Goal: Transaction & Acquisition: Purchase product/service

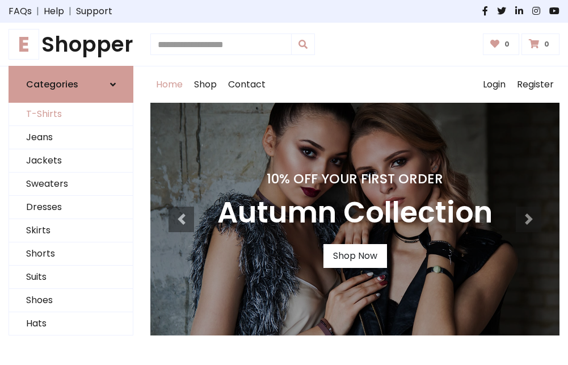
click at [71, 115] on link "T-Shirts" at bounding box center [71, 114] width 124 height 23
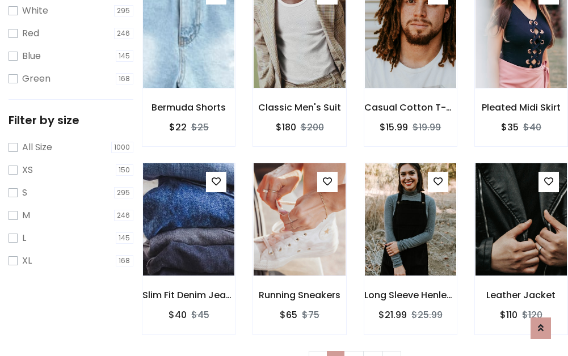
scroll to position [20, 0]
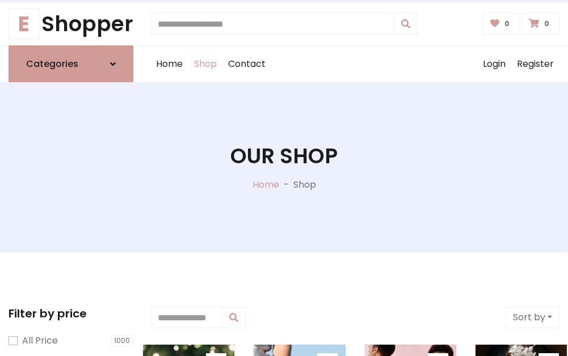
click at [283, 167] on h1 "Our Shop" at bounding box center [283, 155] width 107 height 25
click at [354, 64] on div "Home Shop Contact Log out Login Register" at bounding box center [354, 64] width 409 height 36
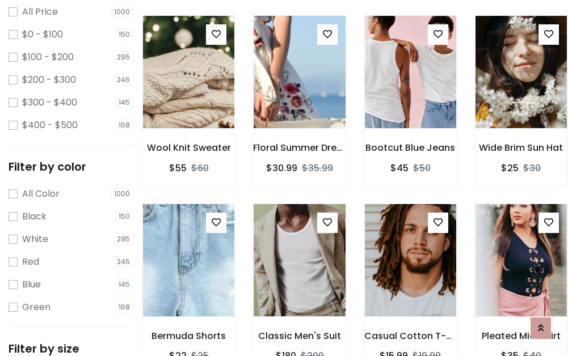
scroll to position [329, 0]
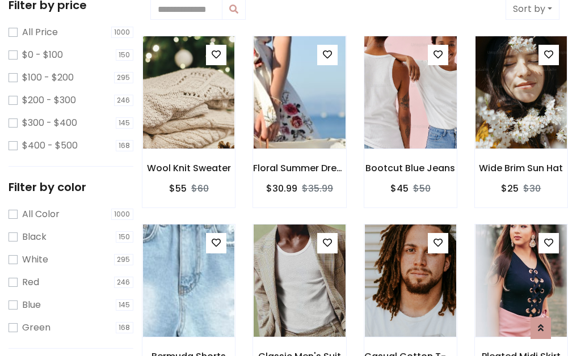
click at [410, 93] on img at bounding box center [409, 92] width 109 height 272
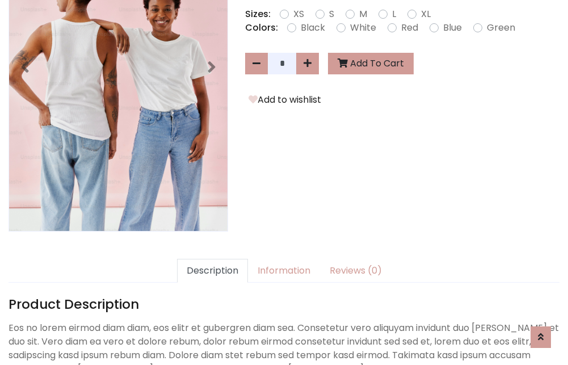
scroll to position [277, 0]
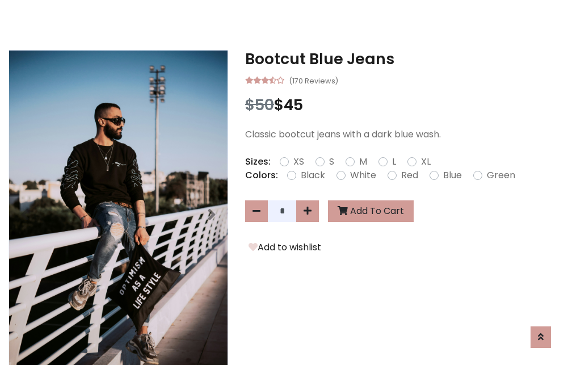
click at [402, 59] on h3 "Bootcut Blue Jeans" at bounding box center [402, 59] width 314 height 18
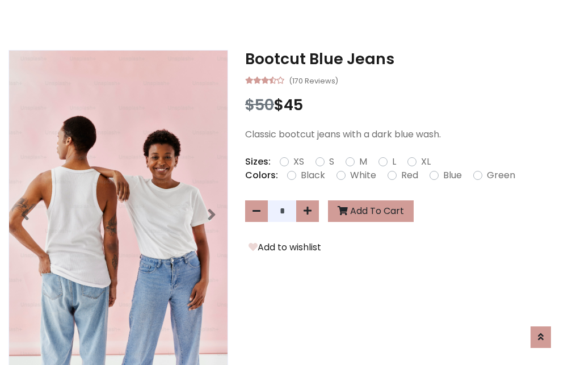
click at [402, 59] on h3 "Bootcut Blue Jeans" at bounding box center [402, 59] width 314 height 18
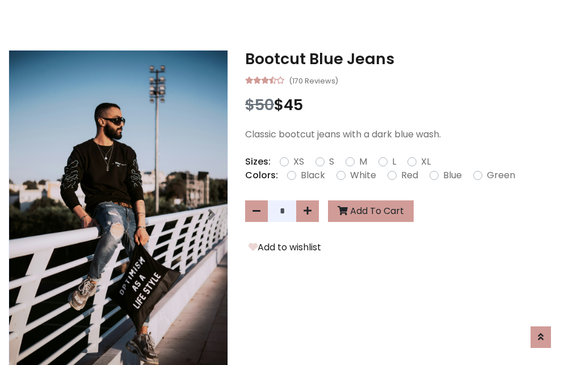
click at [402, 59] on h3 "Bootcut Blue Jeans" at bounding box center [402, 59] width 314 height 18
